Goal: Navigation & Orientation: Find specific page/section

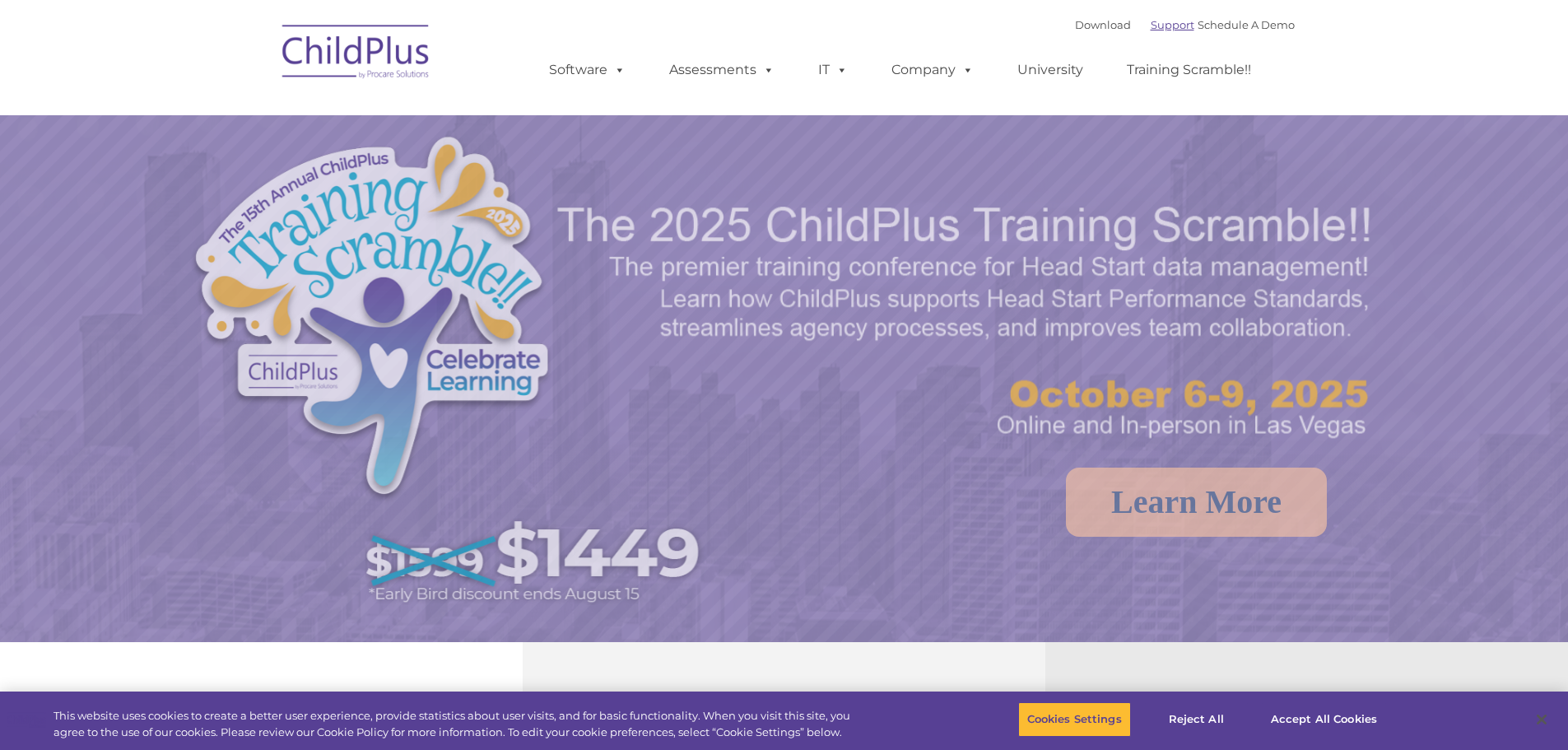
select select "MEDIUM"
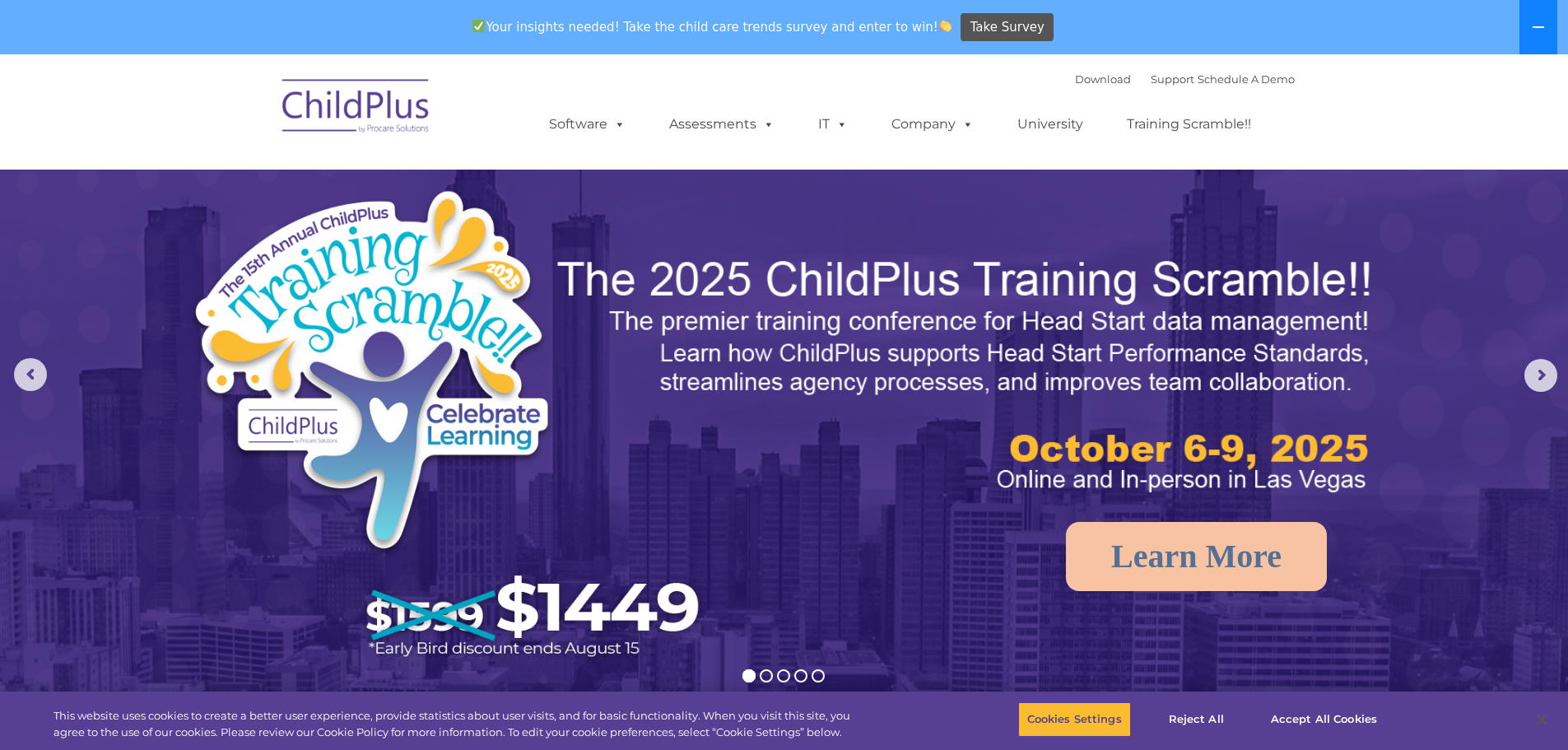
click at [1547, 29] on button at bounding box center [1538, 27] width 38 height 54
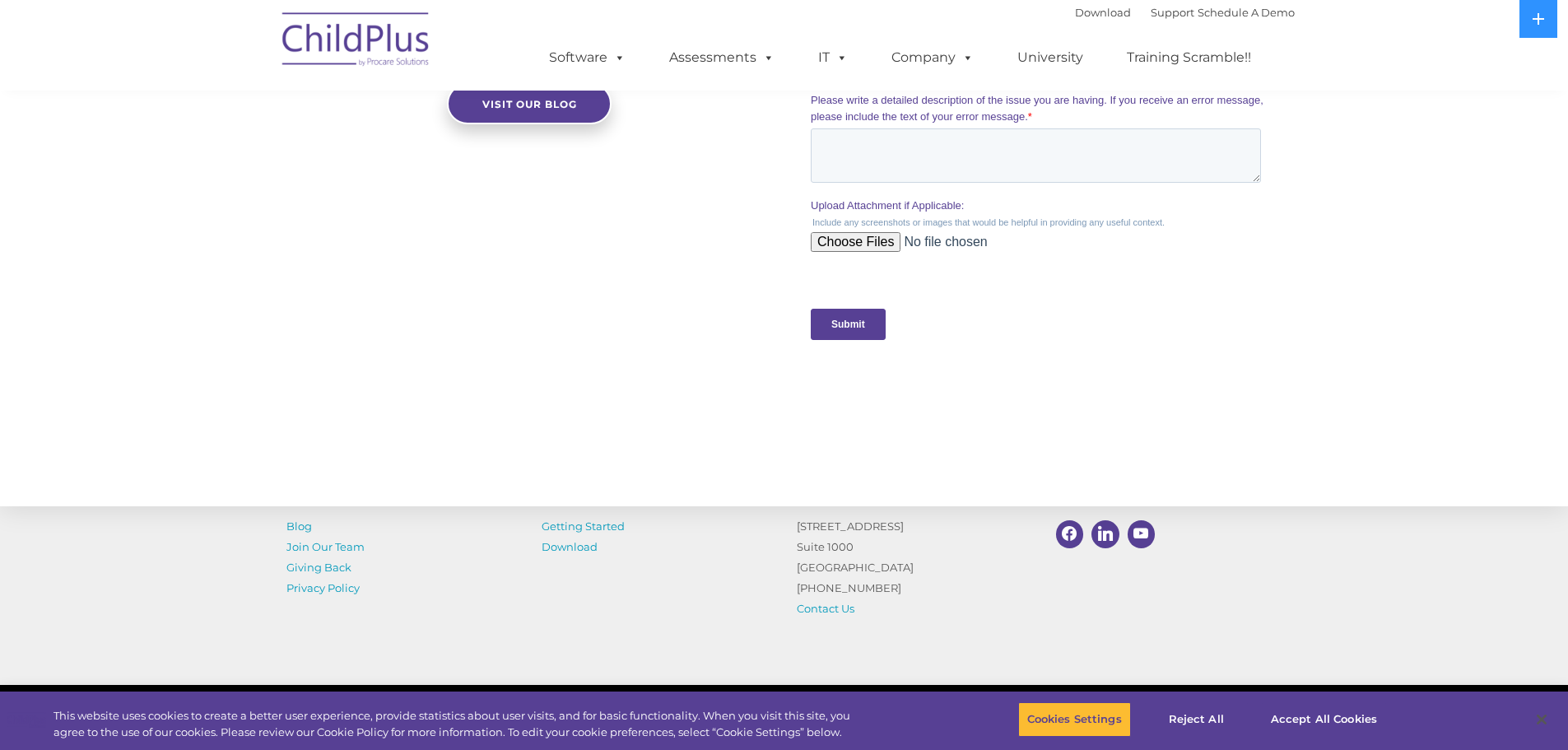
scroll to position [1601, 0]
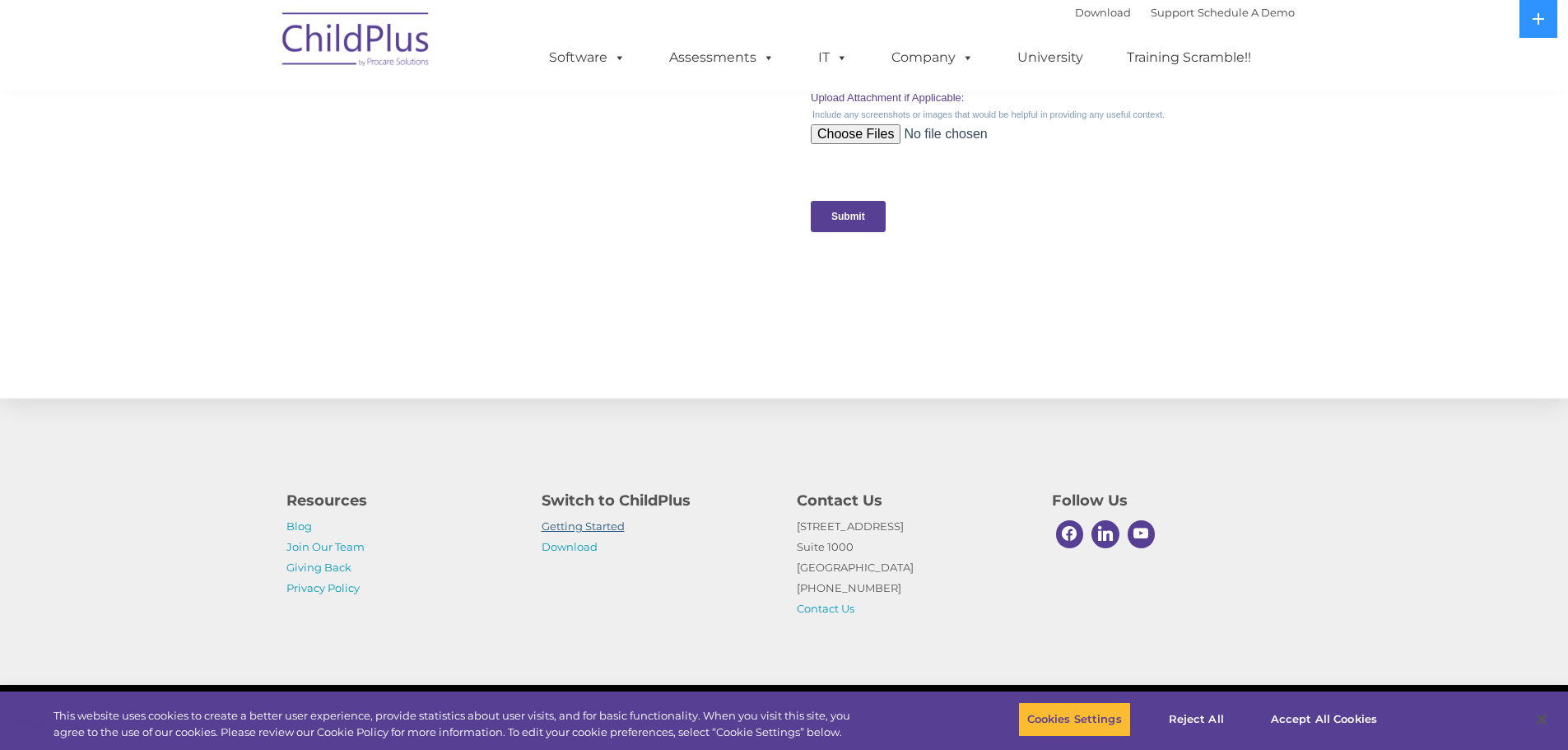
click at [601, 530] on link "Getting Started" at bounding box center [584, 526] width 83 height 13
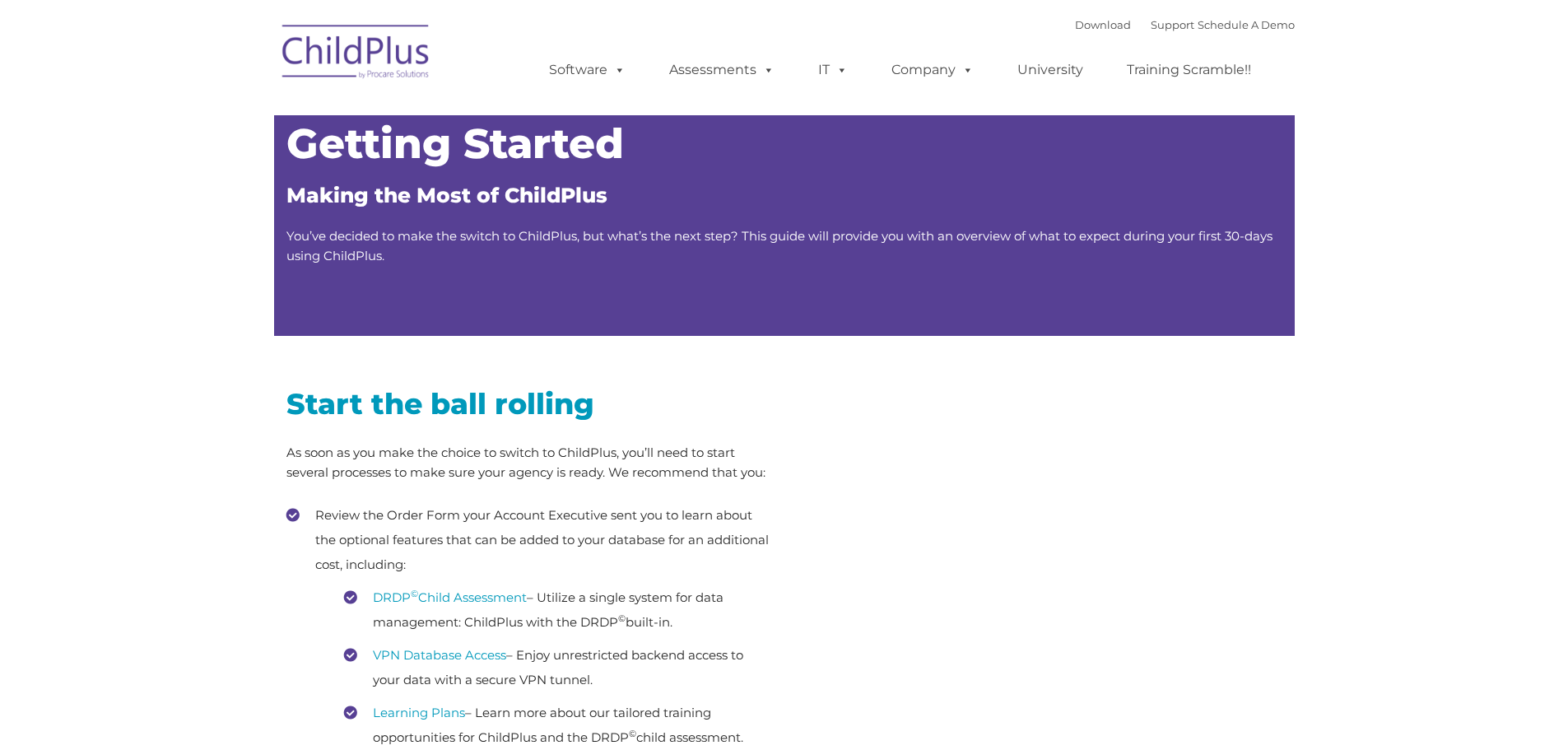
type input ""
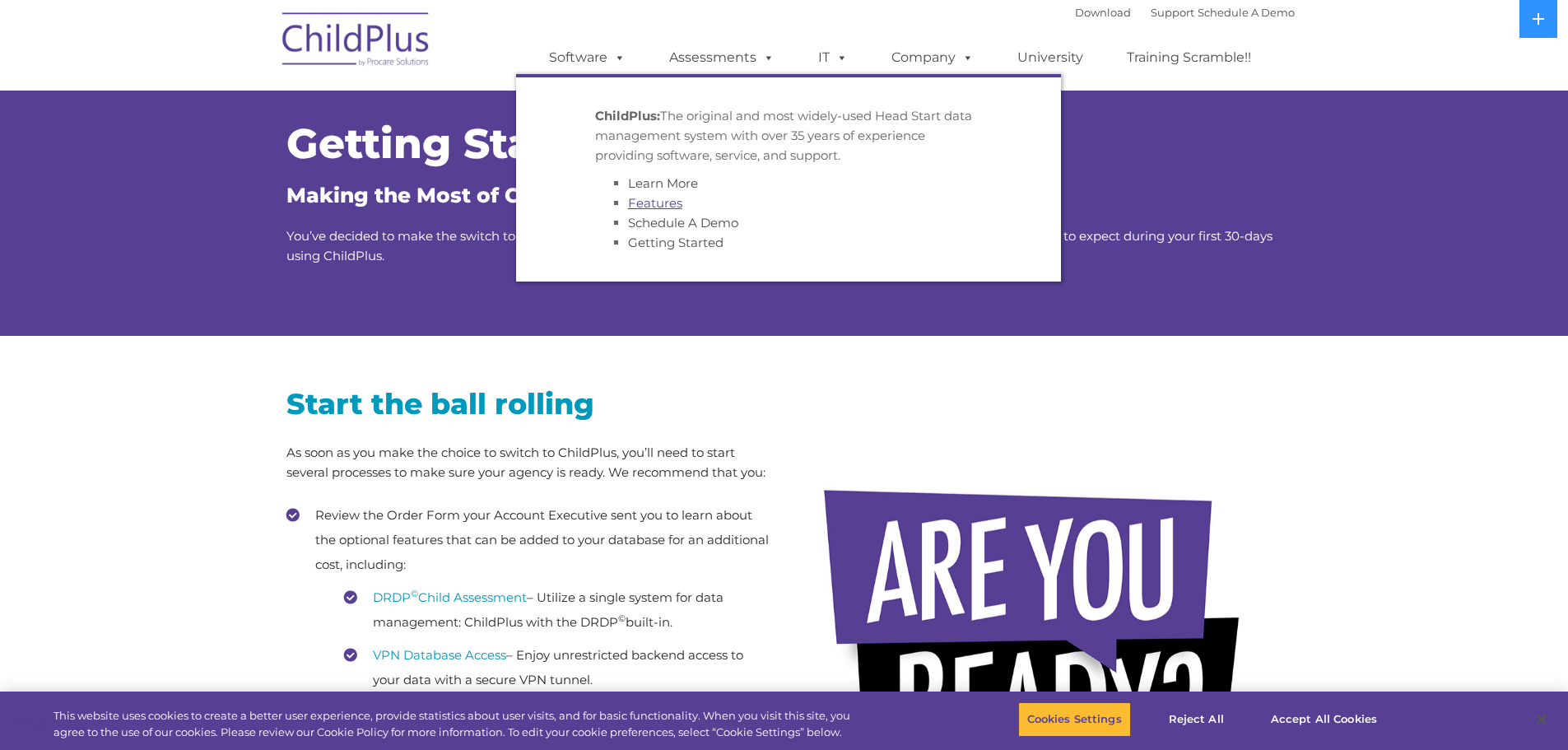
click at [377, 49] on img at bounding box center [356, 42] width 165 height 83
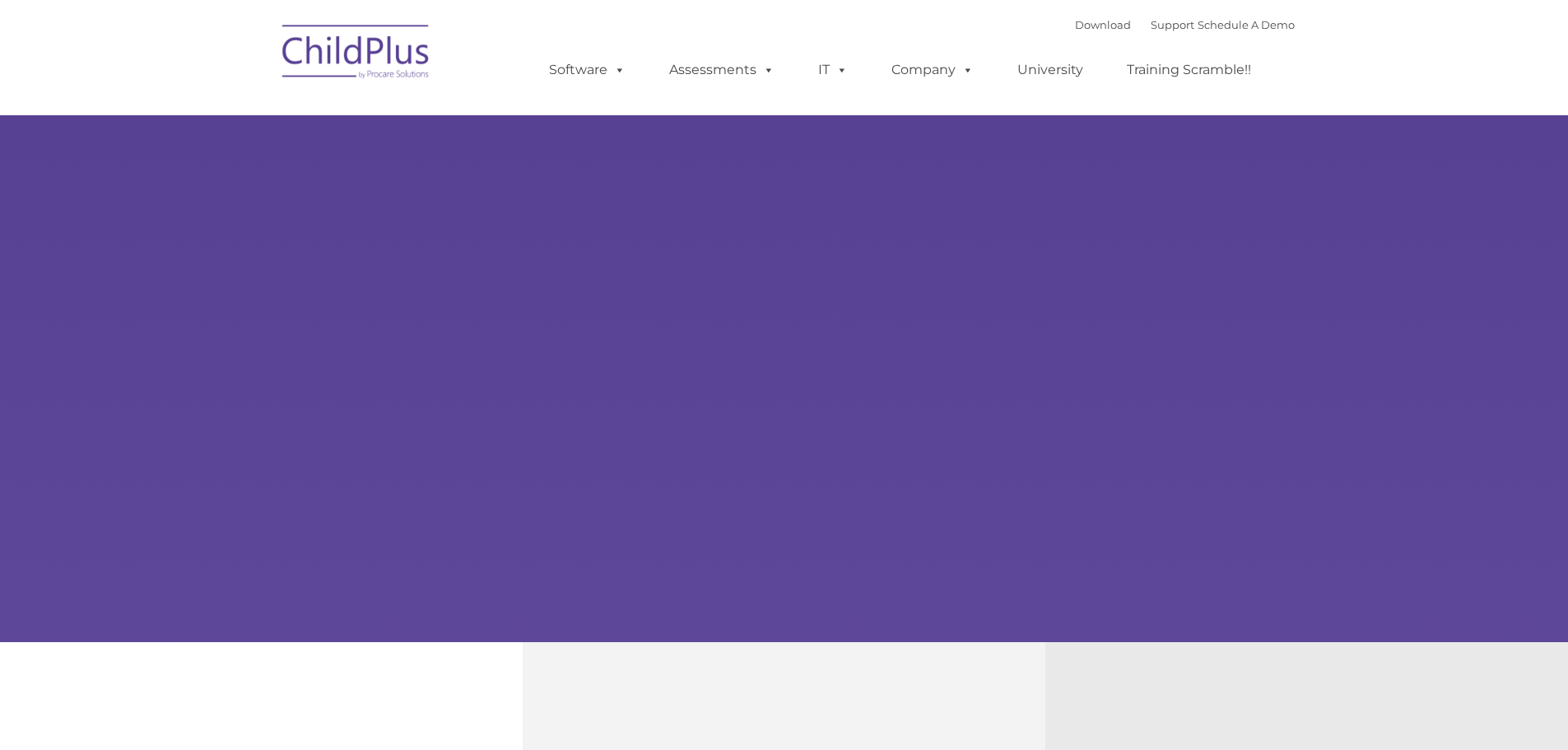
select select "MEDIUM"
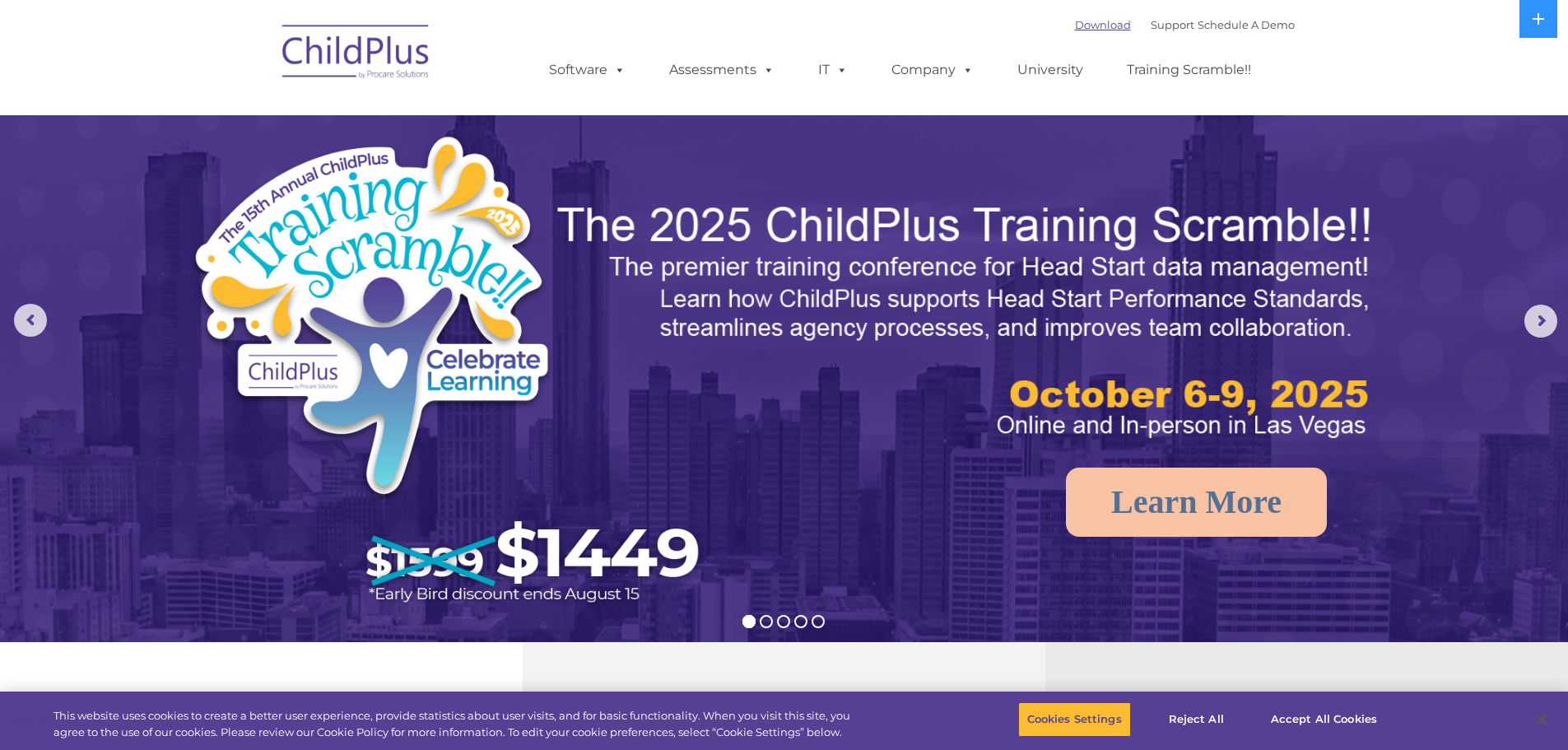
click at [1097, 18] on link "Download" at bounding box center [1103, 24] width 56 height 13
